Goal: Go to known website: Access a specific website the user already knows

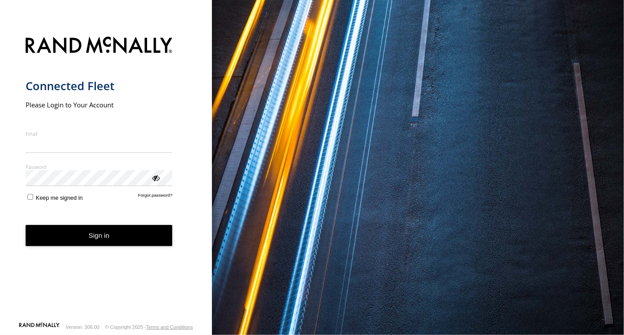
type input "**********"
click at [50, 252] on form "**********" at bounding box center [106, 176] width 161 height 290
click at [59, 243] on button "Sign in" at bounding box center [99, 236] width 147 height 22
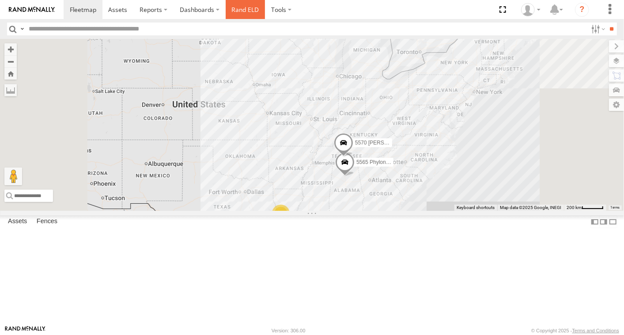
click at [249, 12] on link "Rand ELD" at bounding box center [246, 9] width 40 height 19
